Goal: Task Accomplishment & Management: Manage account settings

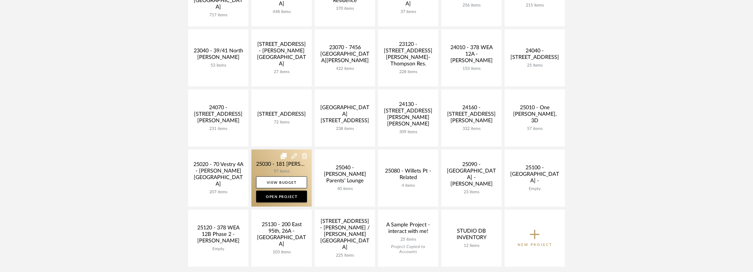
click at [269, 163] on link at bounding box center [281, 177] width 60 height 57
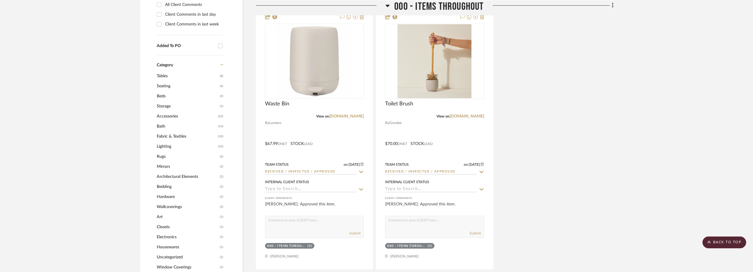
scroll to position [591, 0]
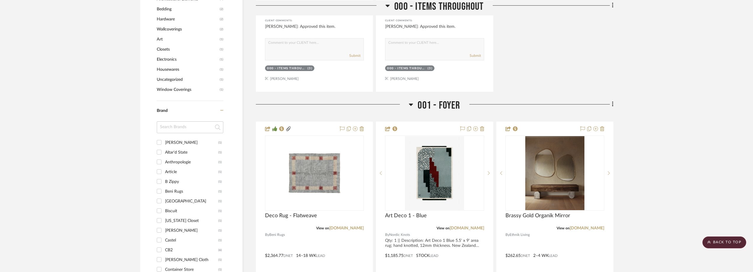
click at [197, 133] on input at bounding box center [190, 127] width 67 height 12
type input "[DEMOGRAPHIC_DATA]"
click at [195, 147] on div "Temple Studio" at bounding box center [191, 142] width 53 height 9
click at [164, 147] on input "Temple Studio (1)" at bounding box center [158, 142] width 9 height 9
checkbox input "true"
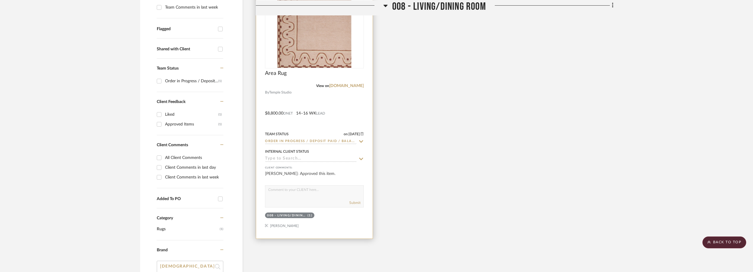
scroll to position [128, 0]
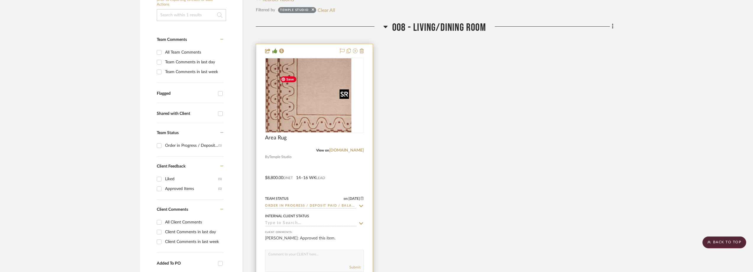
click at [325, 108] on div at bounding box center [314, 95] width 99 height 75
click at [324, 111] on img "0" at bounding box center [314, 95] width 74 height 74
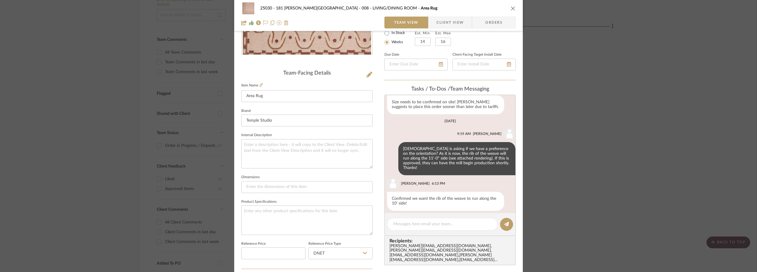
scroll to position [307, 0]
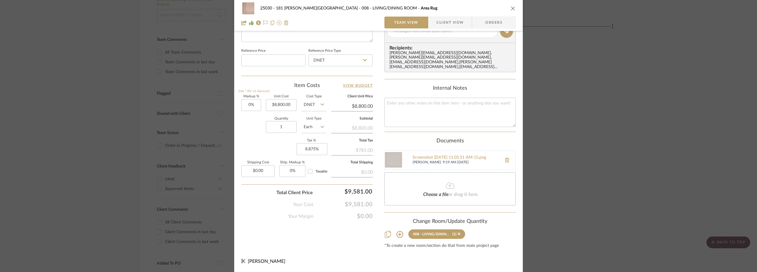
drag, startPoint x: 573, startPoint y: 146, endPoint x: 536, endPoint y: 125, distance: 41.6
click at [573, 145] on div "25030 - 181 MacDougal - Baribeau 008 - LIVING/DINING ROOM Area Rug Team View Cl…" at bounding box center [378, 136] width 757 height 272
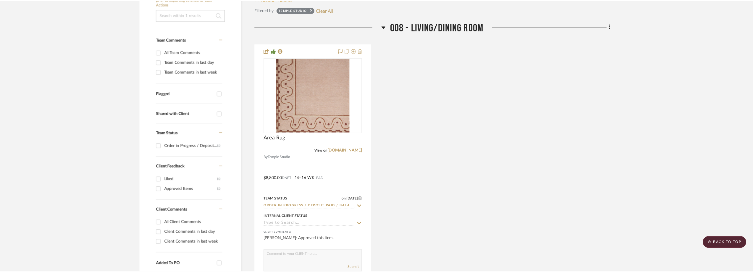
scroll to position [128, 0]
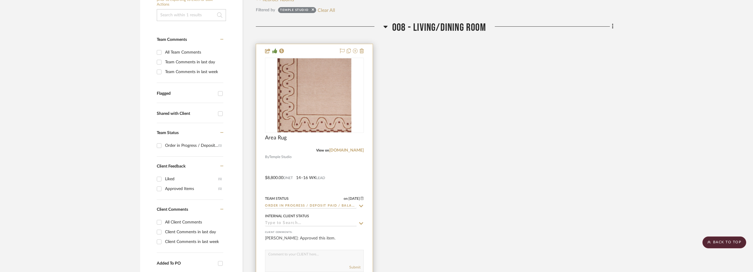
click at [363, 208] on icon at bounding box center [360, 205] width 5 height 5
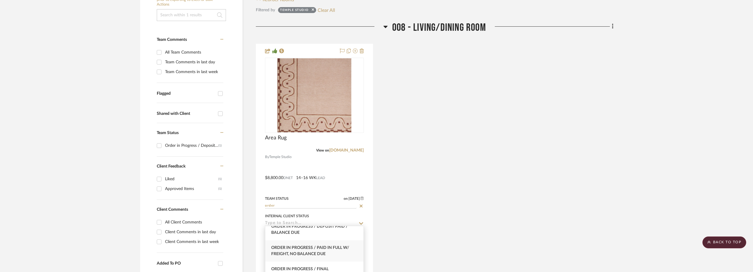
scroll to position [118, 0]
type input "order"
click at [335, 245] on div "Order In Progress / Final [MEDICAL_DATA]; Freight Due to Ship" at bounding box center [314, 242] width 98 height 21
type input "[DATE]"
type input "Order In Progress / Final [MEDICAL_DATA]; Freight Due to Ship"
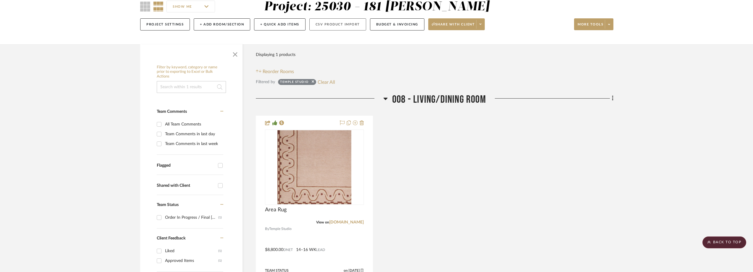
scroll to position [10, 0]
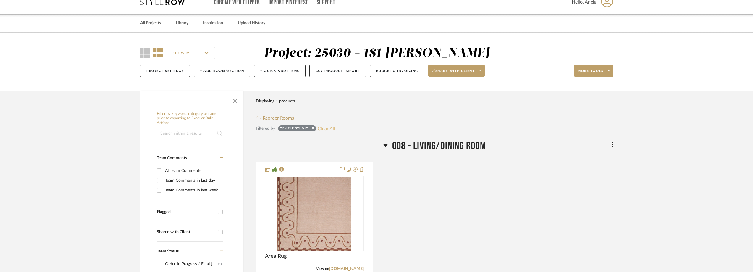
click at [321, 132] on button "Clear All" at bounding box center [326, 129] width 17 height 8
checkbox input "false"
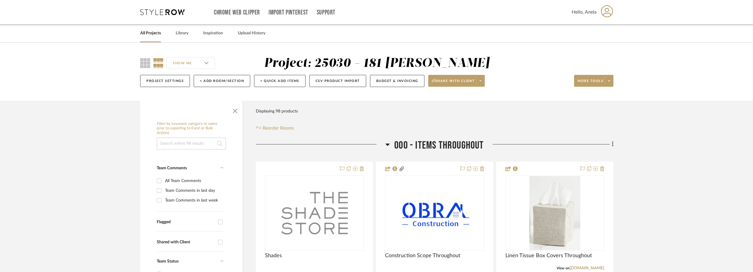
click at [161, 14] on icon at bounding box center [162, 12] width 44 height 6
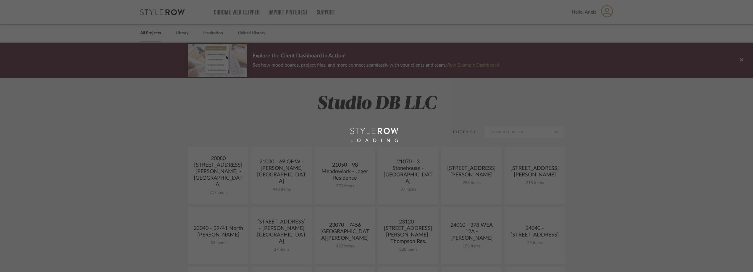
scroll to position [207, 0]
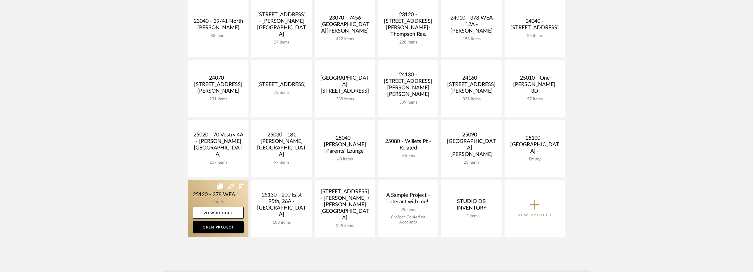
click at [210, 195] on link at bounding box center [218, 208] width 60 height 57
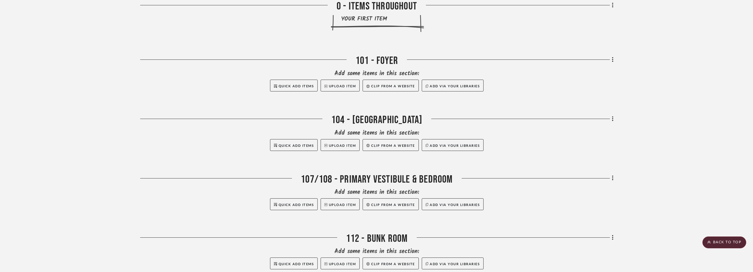
scroll to position [269, 0]
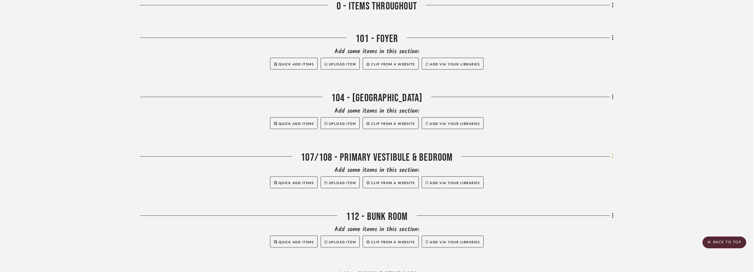
click at [611, 155] on fa-icon at bounding box center [612, 157] width 4 height 10
click at [575, 44] on button "Add New Item" at bounding box center [586, 41] width 56 height 15
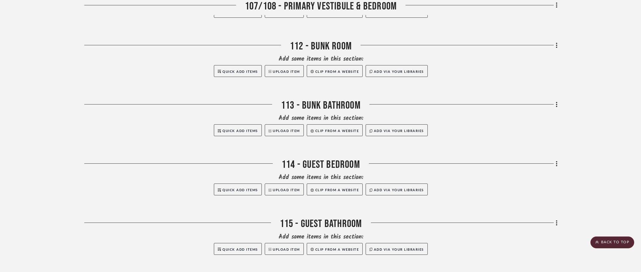
scroll to position [261, 0]
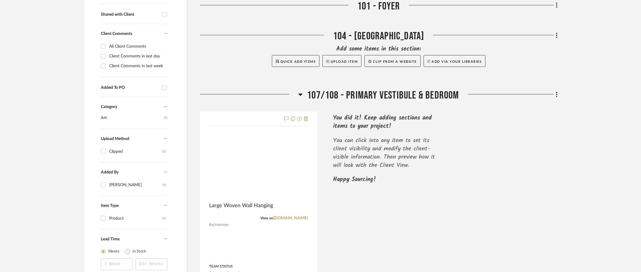
scroll to position [296, 0]
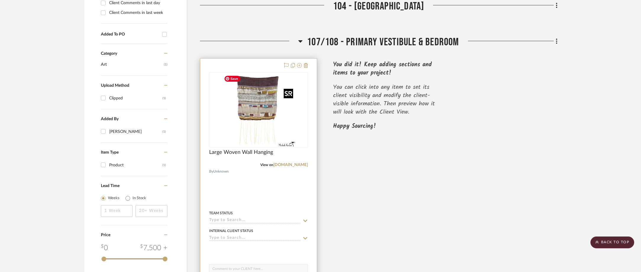
click at [264, 125] on img "0" at bounding box center [259, 110] width 74 height 74
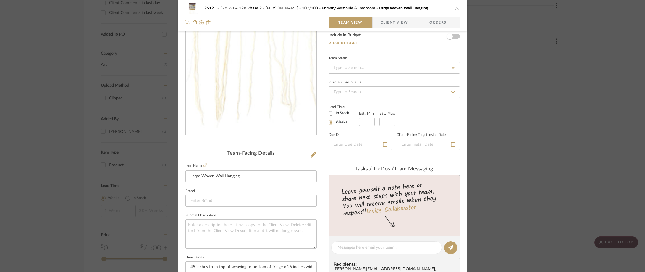
scroll to position [59, 0]
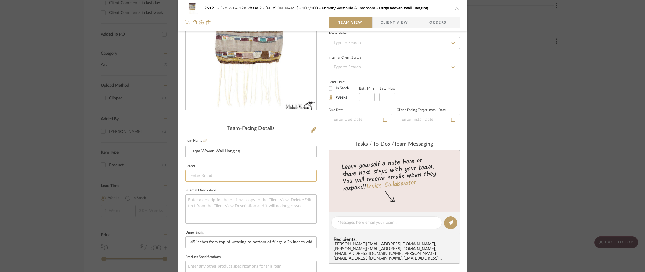
click at [225, 175] on input at bounding box center [250, 176] width 131 height 12
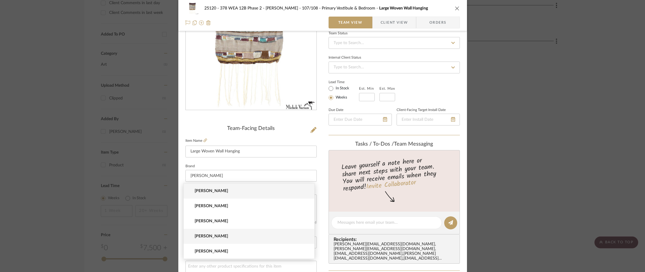
click at [250, 230] on mat-option "[PERSON_NAME]" at bounding box center [249, 236] width 131 height 15
type input "[PERSON_NAME]"
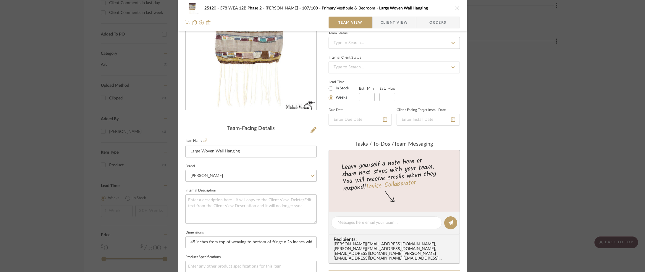
click at [246, 162] on fieldset "Brand [PERSON_NAME]" at bounding box center [250, 172] width 131 height 20
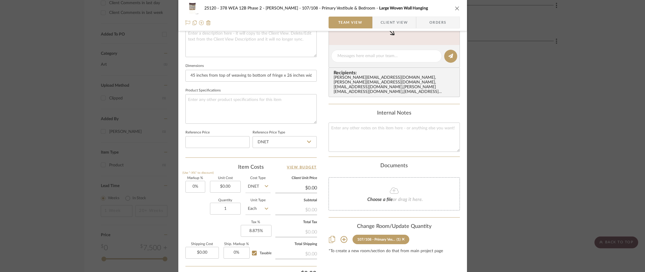
scroll to position [220, 0]
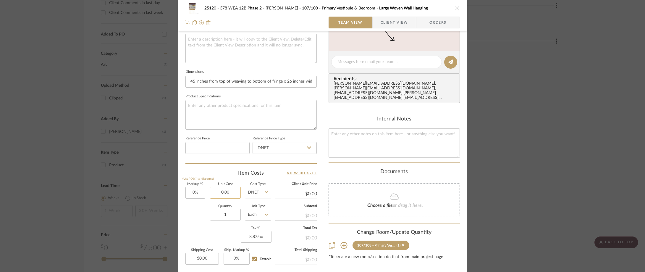
click at [228, 189] on input "0.00" at bounding box center [225, 193] width 31 height 12
type input "$1,912.50"
click at [238, 173] on div "Item Costs View Budget" at bounding box center [250, 172] width 131 height 7
type input "$1,912.50"
click at [210, 257] on input "0.00" at bounding box center [201, 259] width 33 height 12
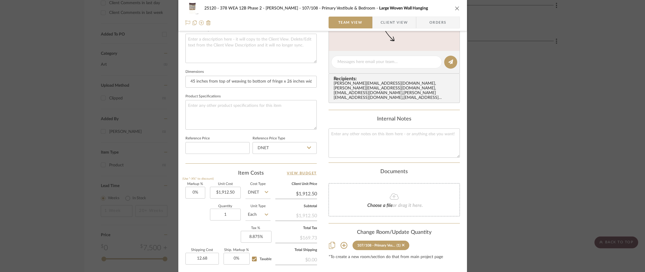
type input "$12.68"
click at [198, 229] on div "Markup % (Use "-X%" to discount) 0% Unit Cost $1,912.50 Cost Type DNET Client U…" at bounding box center [250, 225] width 131 height 86
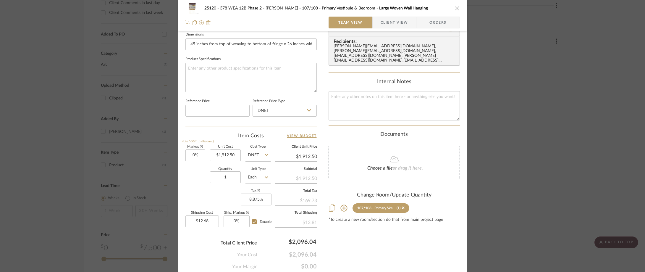
scroll to position [279, 0]
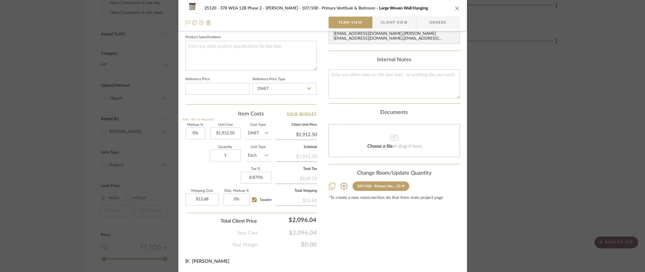
click at [381, 20] on span "Client View" at bounding box center [394, 23] width 27 height 12
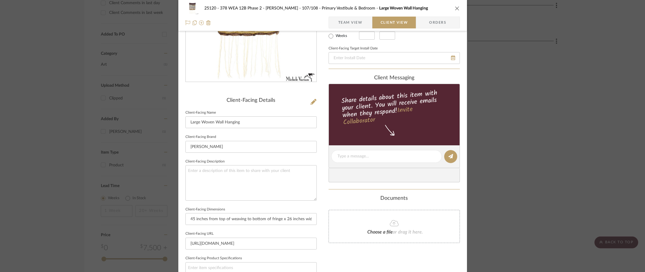
scroll to position [8, 0]
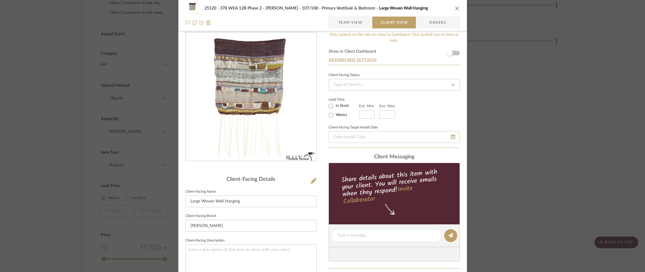
click at [334, 104] on label "In Stock" at bounding box center [341, 105] width 15 height 5
click at [334, 104] on input "In Stock" at bounding box center [330, 105] width 7 height 7
radio input "true"
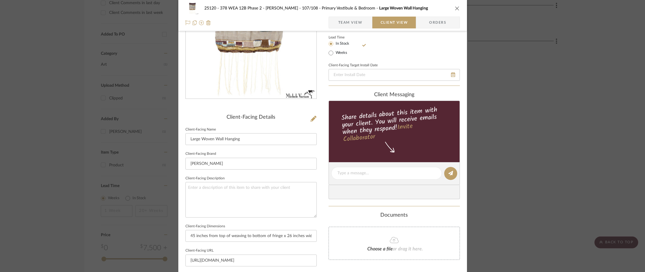
scroll to position [127, 0]
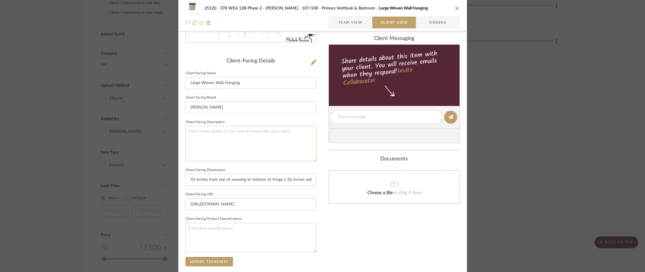
click at [276, 131] on textarea at bounding box center [250, 143] width 131 height 35
type textarea "Description:"
click at [249, 116] on sr-form-field "Client-Facing Brand [PERSON_NAME]" at bounding box center [250, 105] width 131 height 25
click at [234, 127] on textarea "Description:" at bounding box center [250, 143] width 131 height 35
paste textarea "Large Woven Wall Hanging"
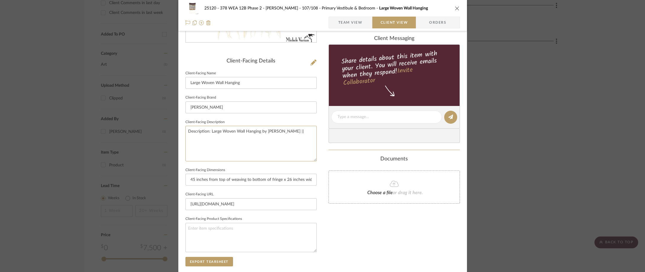
type textarea "Description: Large Woven Wall Hanging by [PERSON_NAME] ||"
click at [233, 123] on fieldset "Client-Facing Description Description: Large Woven Wall Hanging by [PERSON_NAME…" at bounding box center [250, 139] width 131 height 43
click at [289, 131] on textarea "Description: Large Woven Wall Hanging by [PERSON_NAME] ||" at bounding box center [250, 143] width 131 height 35
drag, startPoint x: 291, startPoint y: 131, endPoint x: 260, endPoint y: 132, distance: 31.4
click at [260, 132] on textarea "Description: Large Woven Wall Hanging by [PERSON_NAME] ||" at bounding box center [250, 143] width 131 height 35
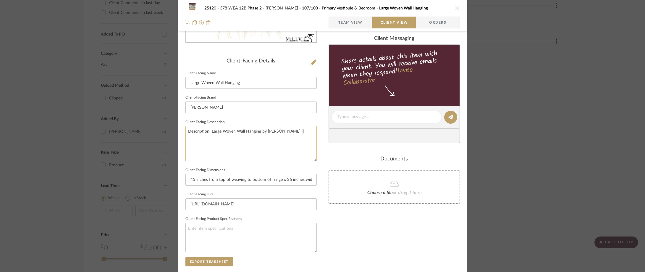
paste textarea "one of a kind handmade in [US_STATE] by [PERSON_NAME]"
click at [187, 139] on textarea "Description: Large Woven Wall Hanging one of a kind handmade in [US_STATE] by […" at bounding box center [250, 143] width 131 height 35
type textarea "Description: Large Woven Wall Hanging one of a kind - handmade in [US_STATE] by…"
click at [234, 122] on fieldset "Client-Facing Description Description: Large Woven Wall Hanging one of a kind -…" at bounding box center [250, 139] width 131 height 43
click at [244, 143] on textarea "Description: Large Woven Wall Hanging one of a kind - handmade in [US_STATE] by…" at bounding box center [250, 143] width 131 height 35
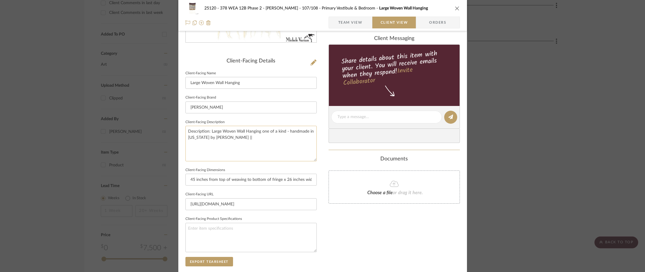
click at [288, 137] on textarea "Description: Large Woven Wall Hanging one of a kind - handmade in [US_STATE] by…" at bounding box center [250, 143] width 131 height 35
paste textarea "Mixed fibers and antique metal threads"
type textarea "Description: Large Woven Wall Hanging one of a kind - handmade in [US_STATE] by…"
click at [272, 117] on sr-form-field "Client-Facing Brand [PERSON_NAME]" at bounding box center [250, 105] width 131 height 25
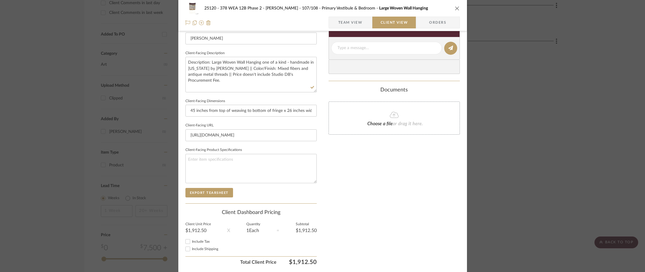
scroll to position [215, 0]
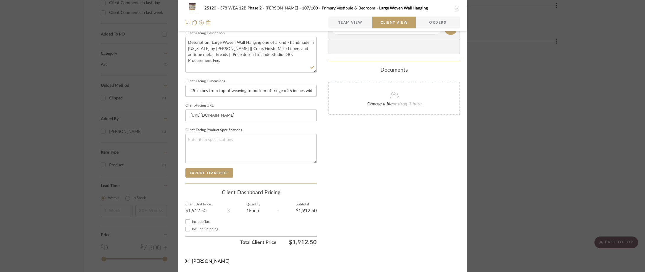
click at [199, 219] on div "Include Tax" at bounding box center [250, 221] width 131 height 7
click at [192, 229] on span "Include Shipping" at bounding box center [205, 229] width 26 height 4
click at [191, 229] on input "Include Shipping" at bounding box center [187, 228] width 7 height 7
checkbox input "true"
click at [193, 223] on span "Include Tax" at bounding box center [201, 222] width 18 height 4
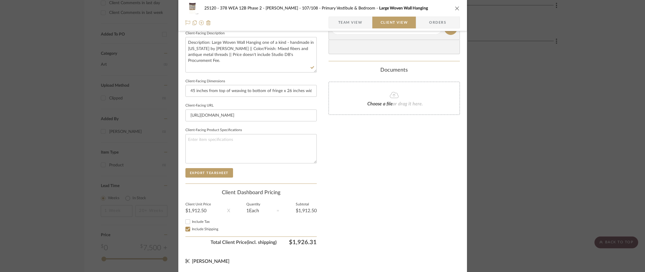
click at [191, 223] on input "Include Tax" at bounding box center [187, 221] width 7 height 7
checkbox input "true"
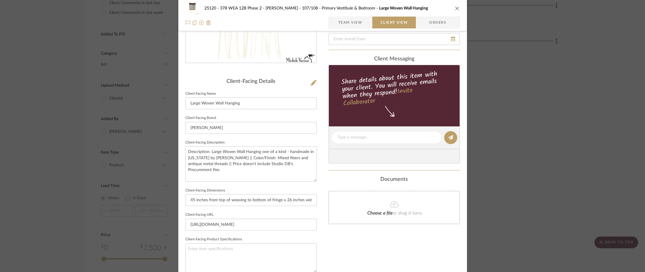
scroll to position [0, 0]
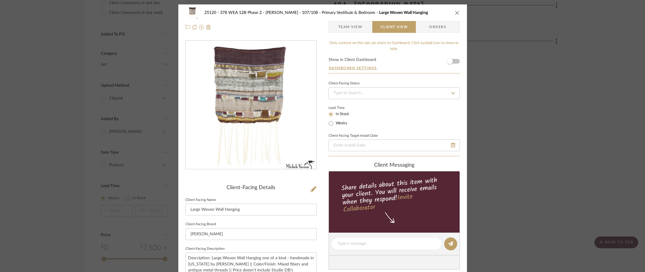
click at [352, 30] on span "Team View" at bounding box center [350, 27] width 24 height 12
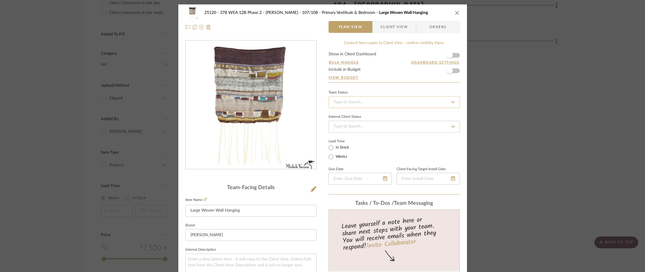
click at [353, 103] on input at bounding box center [394, 102] width 131 height 12
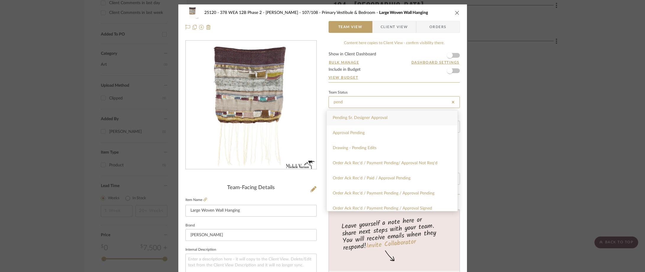
type input "pend"
click at [366, 112] on div "Pending Sr. Designer Approval" at bounding box center [392, 117] width 131 height 15
type input "[DATE]"
type input "Pending Sr. Designer Approval"
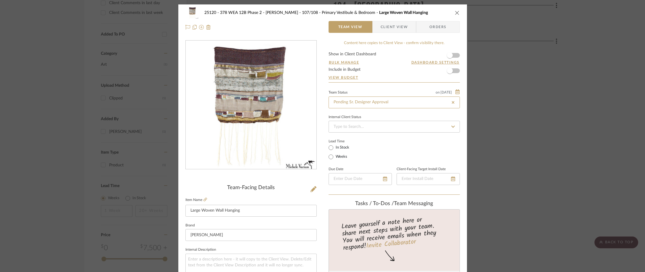
type input "[DATE]"
type input "Pending Sr. Designer Approval"
click at [382, 116] on div "Internal Client Status" at bounding box center [394, 117] width 131 height 3
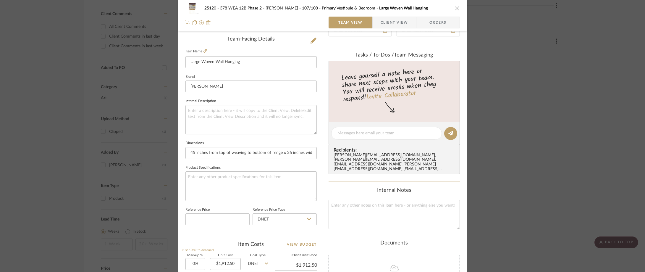
scroll to position [237, 0]
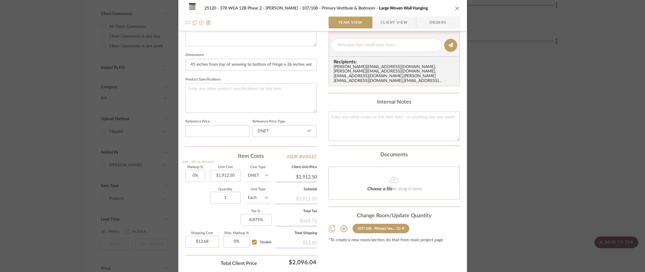
click at [388, 19] on span "Client View" at bounding box center [394, 23] width 27 height 12
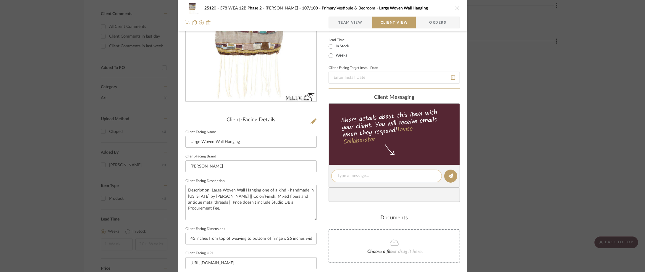
scroll to position [67, 0]
click at [115, 20] on div "25120 - 378 WEA 12B Phase 2 - [PERSON_NAME] 107/108 - Primary Vestibule & Bedro…" at bounding box center [322, 136] width 645 height 272
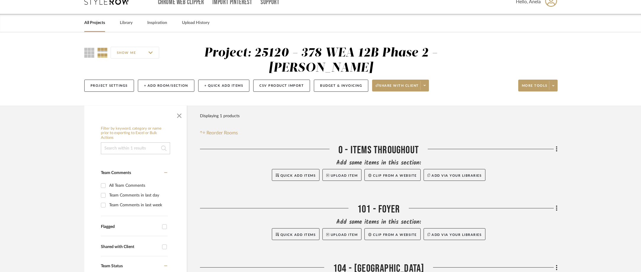
scroll to position [0, 0]
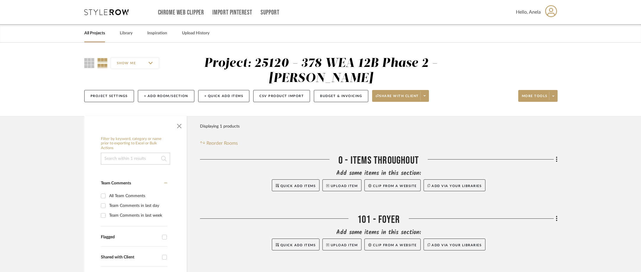
click at [109, 12] on icon at bounding box center [106, 12] width 44 height 6
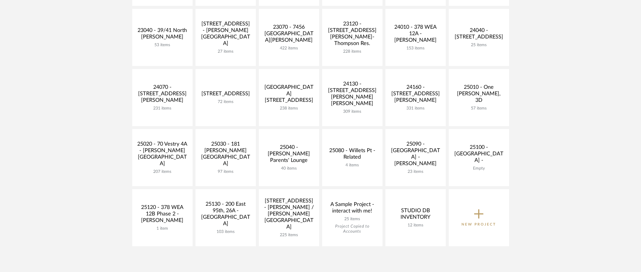
scroll to position [207, 0]
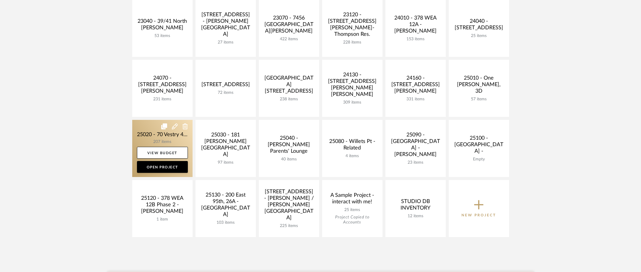
click at [150, 139] on link at bounding box center [162, 148] width 60 height 57
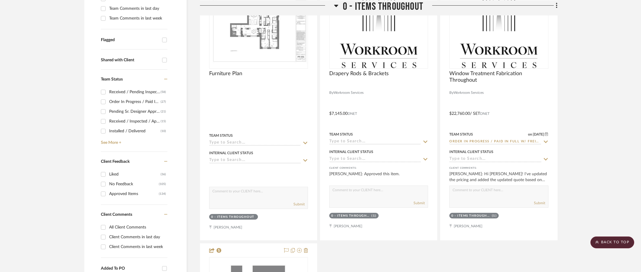
scroll to position [207, 0]
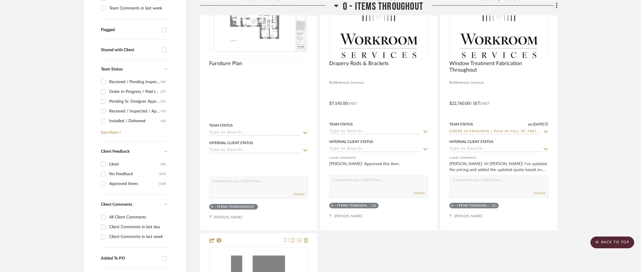
click at [114, 137] on div "Team Status Received / Pending Inspection (58) Order In Progress / Paid In Full…" at bounding box center [134, 100] width 67 height 82
click at [115, 133] on link "See More +" at bounding box center [133, 130] width 68 height 9
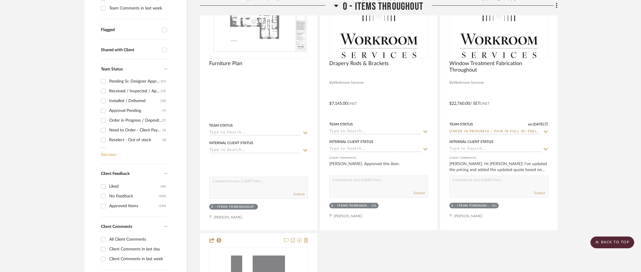
scroll to position [30, 0]
click at [130, 121] on div "Need to Order - Client Payment Received" at bounding box center [135, 120] width 53 height 9
click at [108, 121] on input "Need to Order - Client Payment Received (3)" at bounding box center [102, 120] width 9 height 9
checkbox input "true"
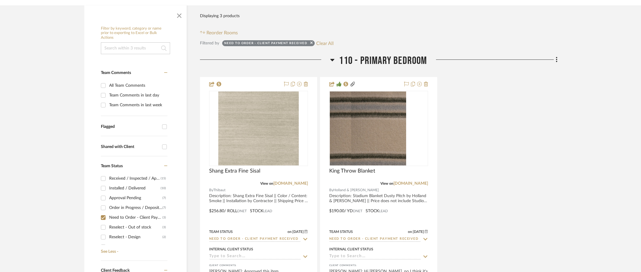
scroll to position [118, 0]
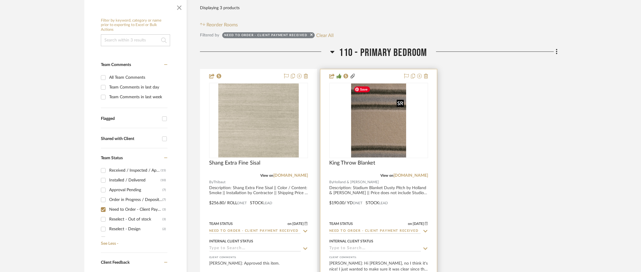
click at [375, 133] on img "0" at bounding box center [378, 120] width 55 height 74
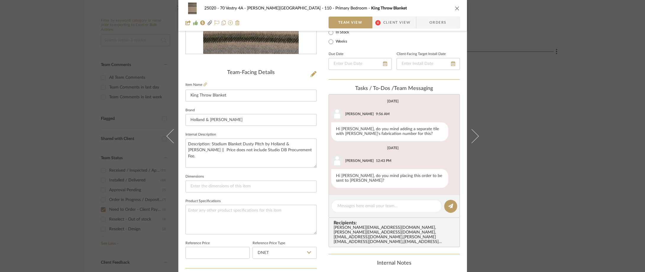
scroll to position [145, 0]
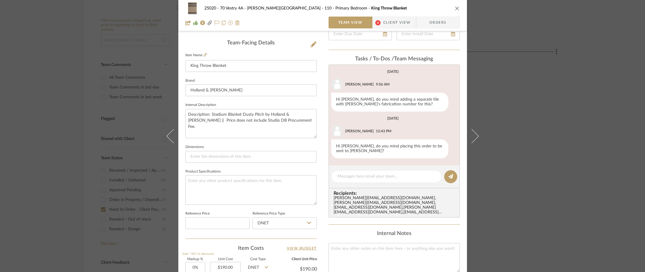
click at [513, 121] on div "25020 - 70 Vestry 4A - [PERSON_NAME] 110 - Primary Bedroom King Throw Blanket T…" at bounding box center [322, 136] width 645 height 272
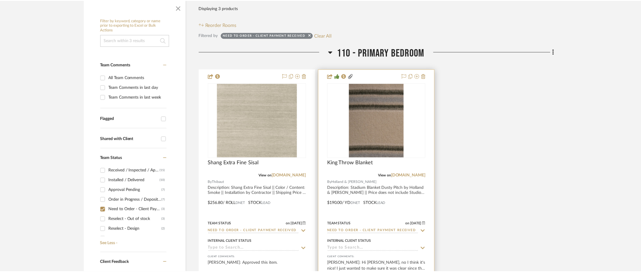
scroll to position [118, 0]
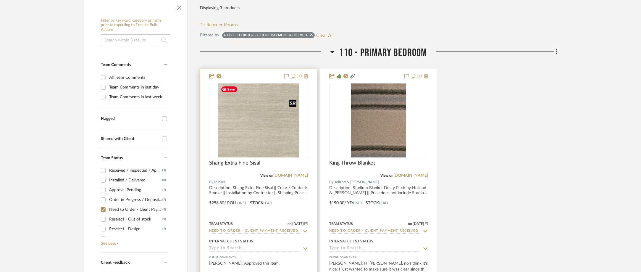
click at [269, 139] on img "0" at bounding box center [258, 120] width 80 height 74
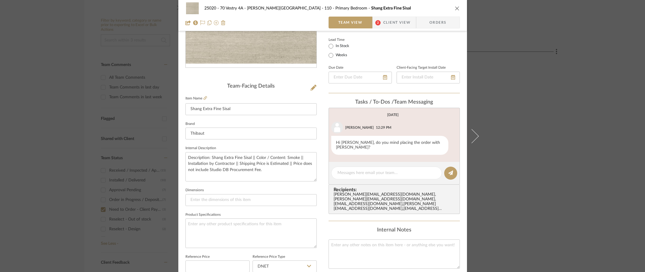
scroll to position [279, 0]
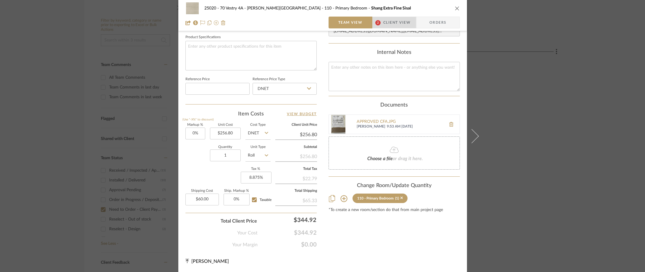
click at [383, 25] on span "Client View" at bounding box center [396, 23] width 27 height 12
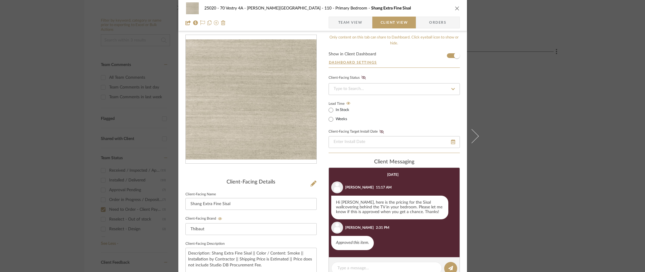
scroll to position [0, 0]
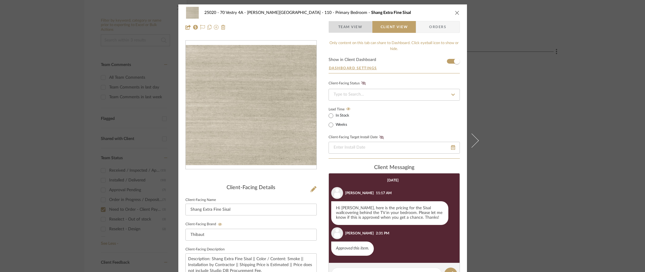
click at [354, 28] on span "Team View" at bounding box center [350, 27] width 24 height 12
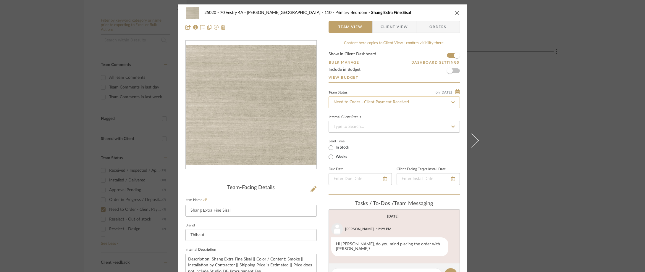
click at [370, 104] on input "Need to Order - Client Payment Received" at bounding box center [394, 102] width 131 height 12
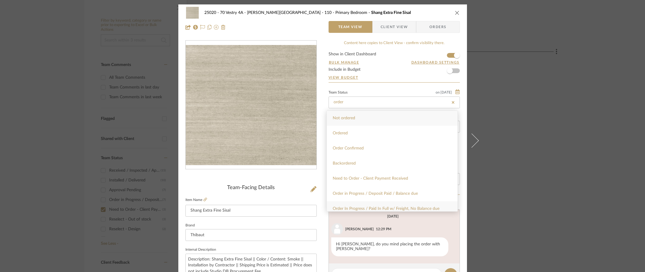
click at [399, 204] on div "Order In Progress / Paid In Full w/ Freight, No Balance due" at bounding box center [392, 208] width 131 height 15
type input "Order In Progress / Paid In Full w/ Freight, No Balance due"
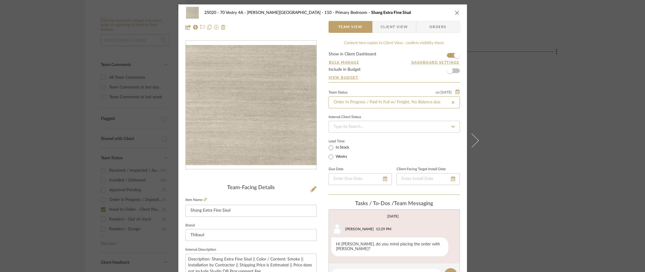
type input "Order In Progress / Paid In Full w/ Freight, No Balance due"
click at [382, 155] on div "Lead Time In Stock Weeks" at bounding box center [394, 148] width 131 height 23
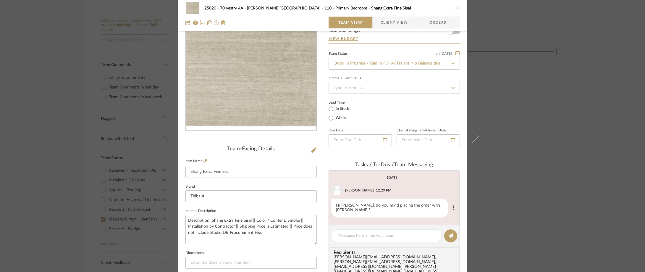
scroll to position [59, 0]
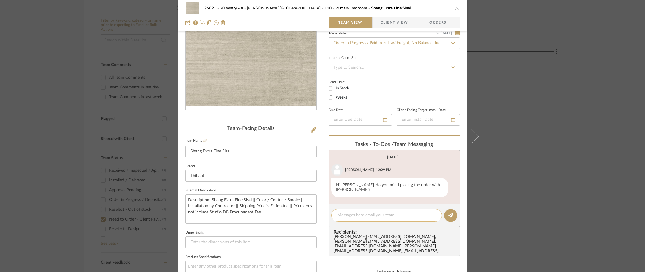
click at [358, 212] on textarea at bounding box center [386, 215] width 98 height 6
paste textarea "SA00885659"
type textarea "Order#SA00885659"
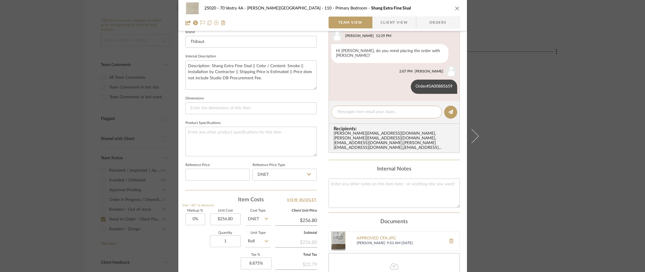
scroll to position [89, 0]
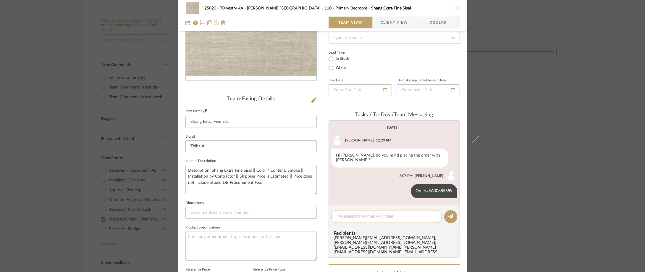
click at [203, 109] on link at bounding box center [205, 111] width 4 height 5
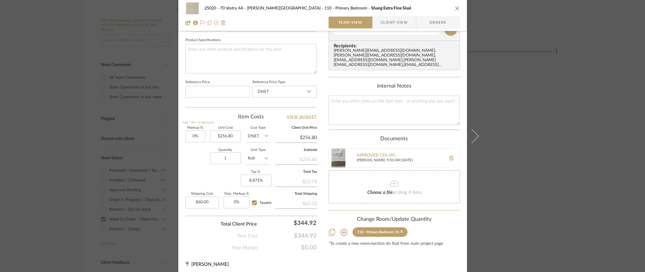
scroll to position [279, 0]
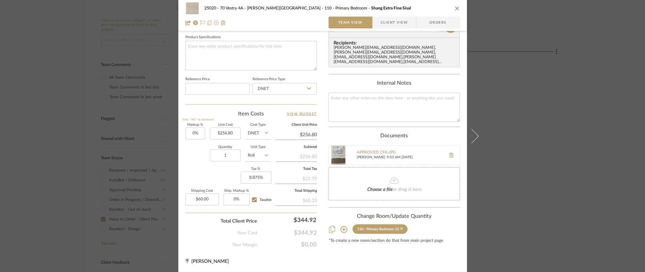
click at [0, 59] on div "25020 - 70 Vestry 4A - [PERSON_NAME] 110 - Primary Bedroom Shang Extra Fine Sis…" at bounding box center [322, 136] width 645 height 272
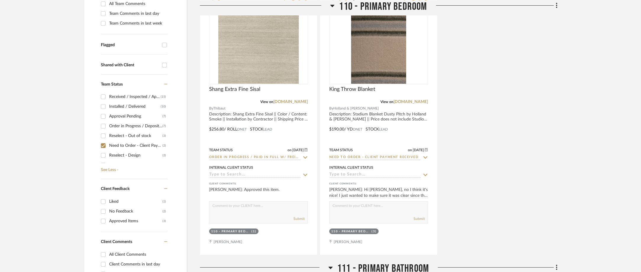
scroll to position [207, 0]
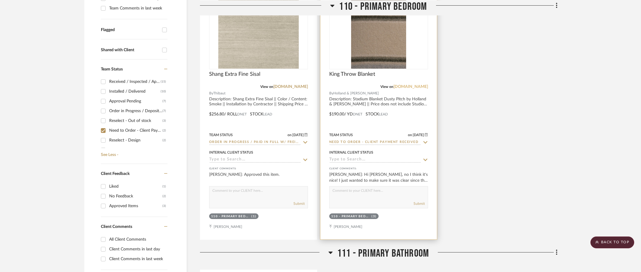
click at [393, 85] on link "[DOMAIN_NAME]" at bounding box center [410, 87] width 35 height 4
click at [340, 43] on div "0" at bounding box center [378, 31] width 98 height 75
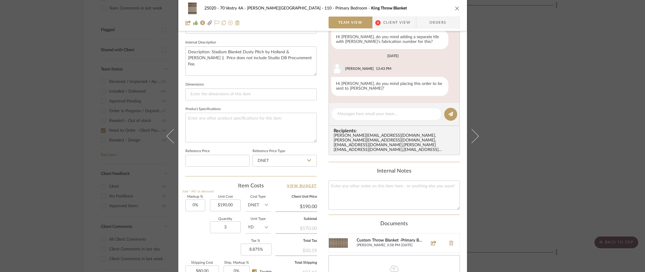
click at [384, 238] on div "Custom Throw Blanket -Primary Bedroom.pdf" at bounding box center [390, 240] width 67 height 5
click at [50, 124] on div "25020 - 70 Vestry 4A - [PERSON_NAME] 110 - Primary Bedroom King Throw Blanket T…" at bounding box center [322, 136] width 645 height 272
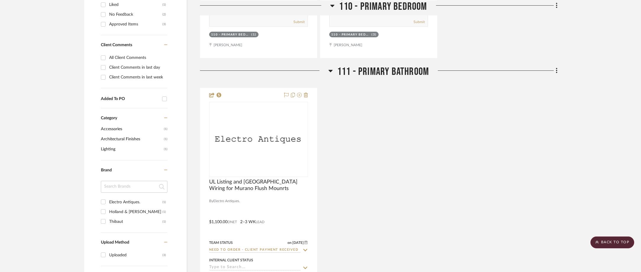
scroll to position [444, 0]
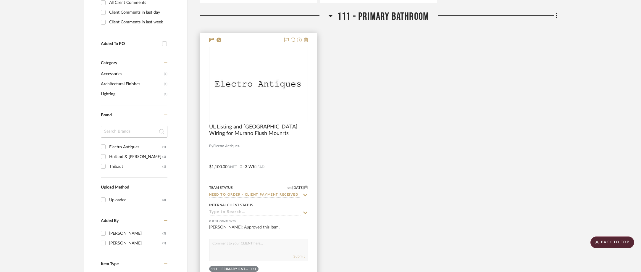
click at [268, 85] on img "0" at bounding box center [259, 84] width 98 height 19
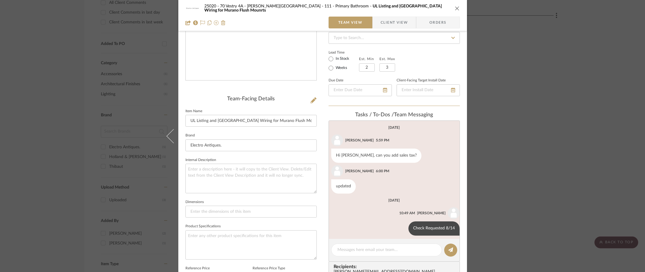
scroll to position [0, 0]
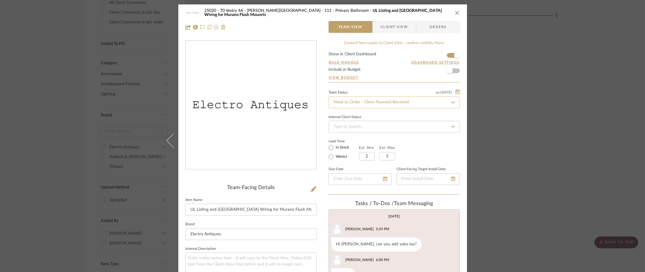
click at [386, 101] on input "Need to Order - Client Payment Received" at bounding box center [394, 102] width 131 height 12
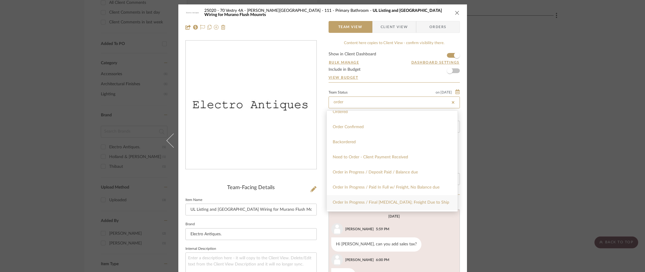
scroll to position [30, 0]
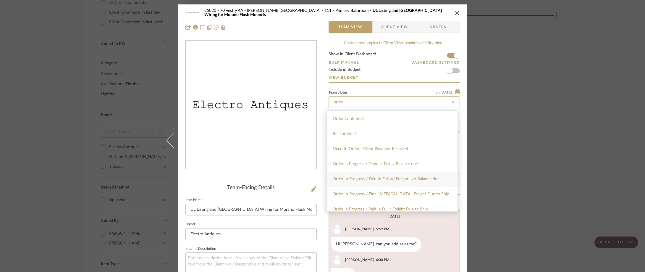
type input "order"
click at [385, 180] on span "Order In Progress / Paid In Full w/ Freight, No Balance due" at bounding box center [386, 179] width 107 height 4
type input "[DATE]"
type input "Order In Progress / Paid In Full w/ Freight, No Balance due"
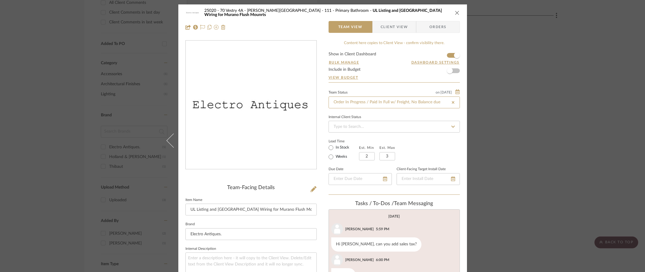
type input "[DATE]"
type input "Order In Progress / Paid In Full w/ Freight, No Balance due"
click at [398, 119] on div "Internal Client Status" at bounding box center [394, 123] width 131 height 20
click at [55, 37] on div "25020 - 70 Vestry 4A - [PERSON_NAME][GEOGRAPHIC_DATA] 111 - Primary Bathroom UL…" at bounding box center [322, 136] width 645 height 272
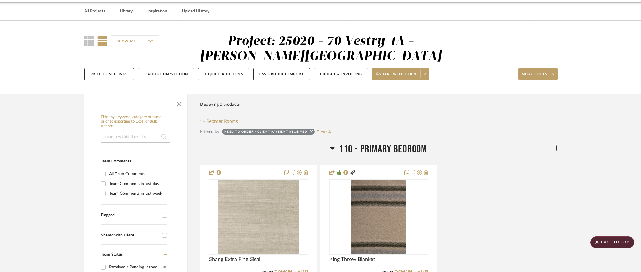
scroll to position [0, 0]
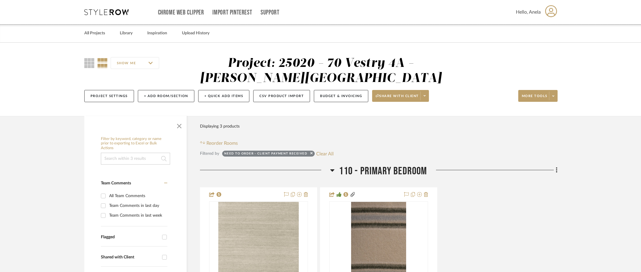
click at [105, 12] on icon at bounding box center [106, 12] width 44 height 6
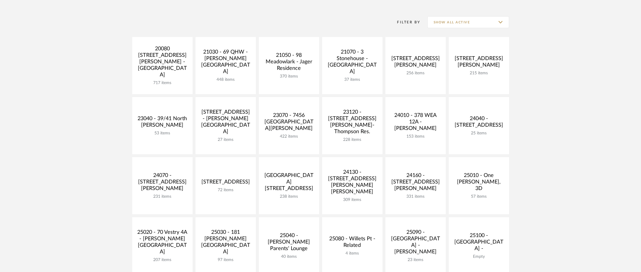
scroll to position [207, 0]
